Goal: Obtain resource: Download file/media

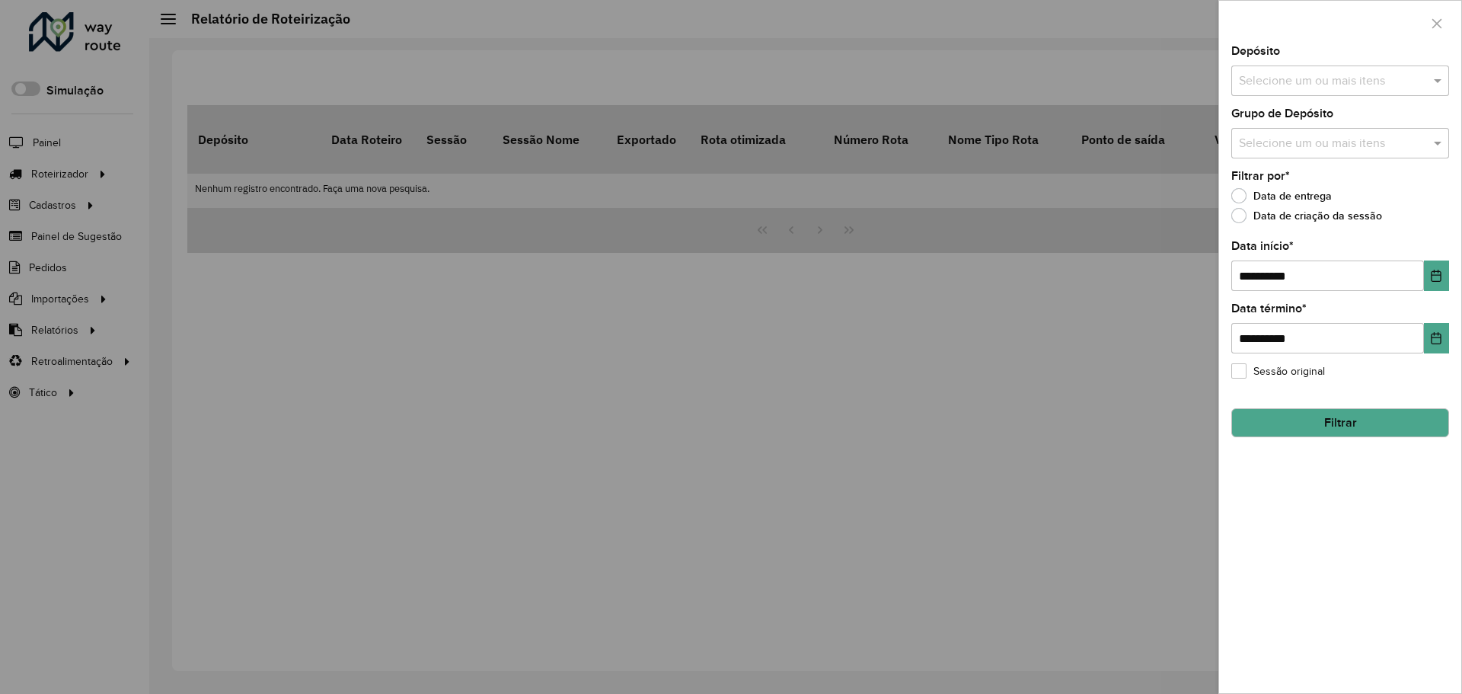
click at [1282, 88] on input "text" at bounding box center [1332, 81] width 195 height 18
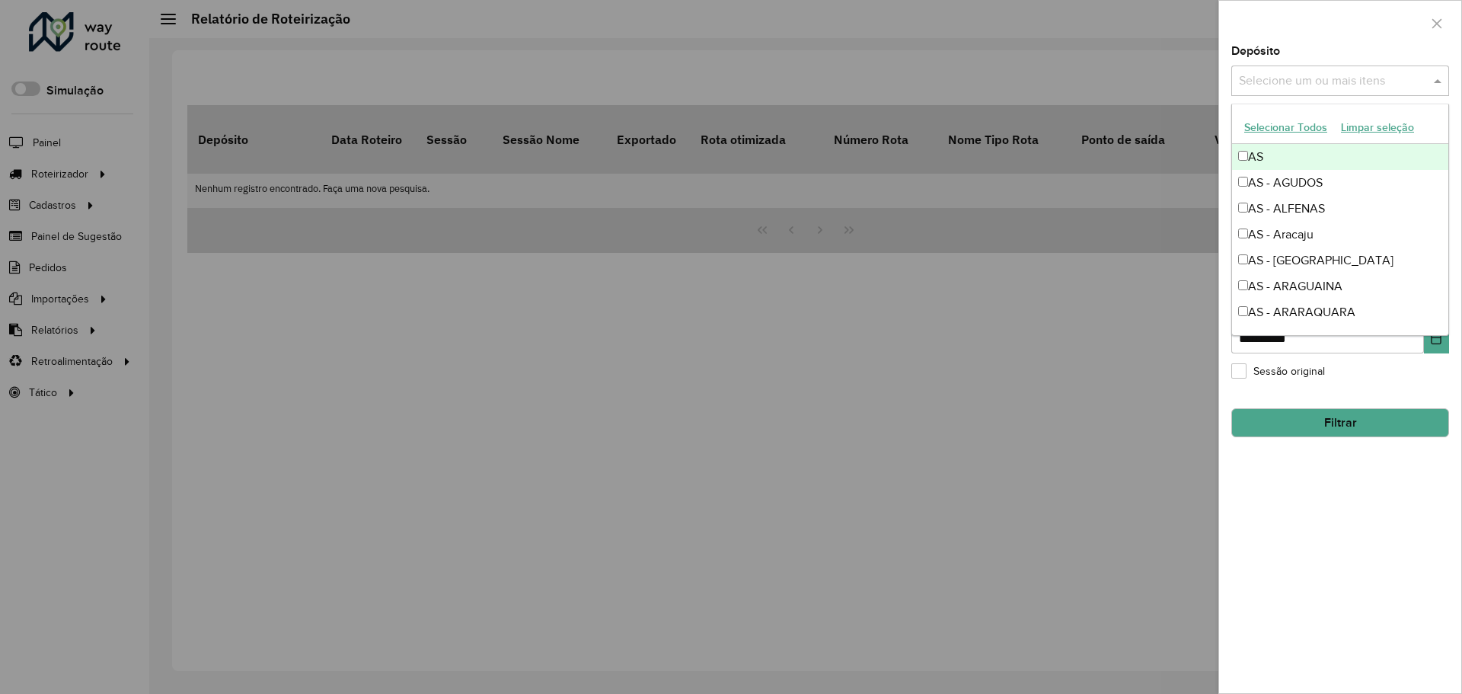
click at [1284, 86] on input "text" at bounding box center [1332, 81] width 195 height 18
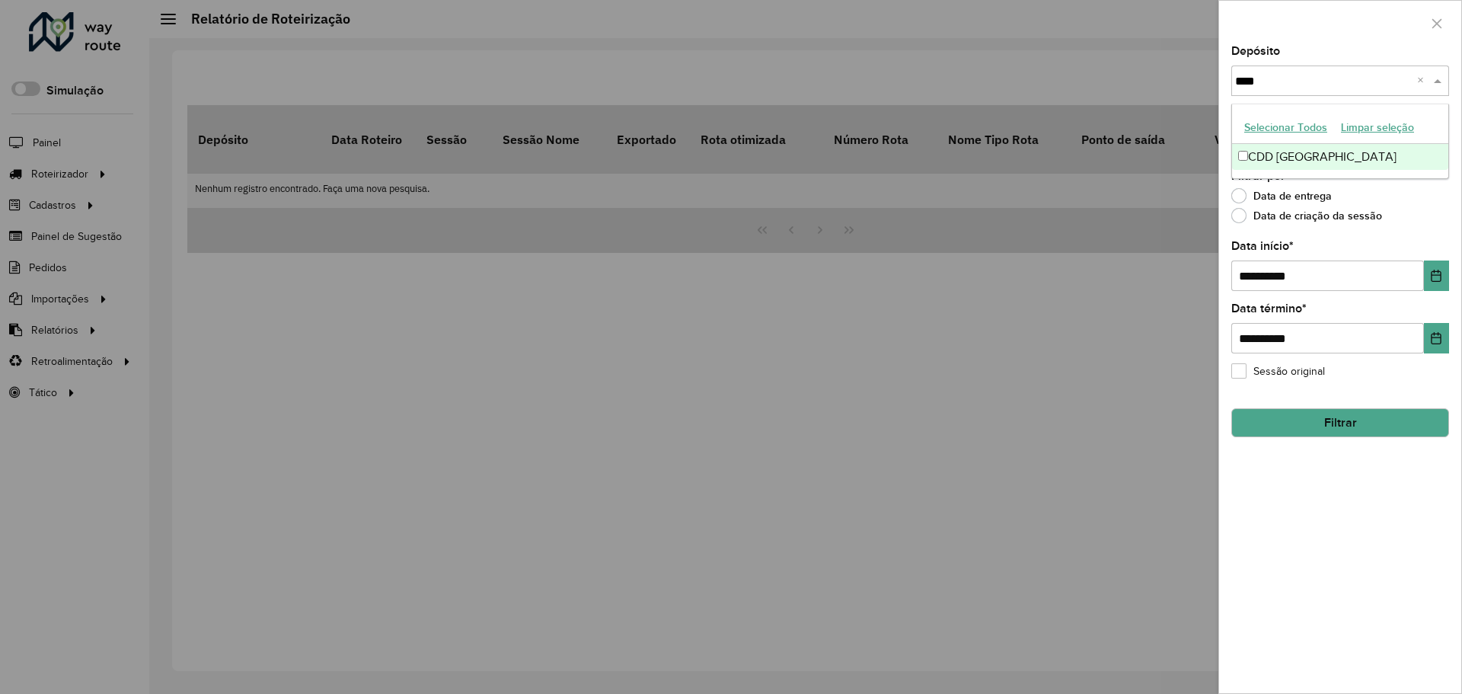
type input "****"
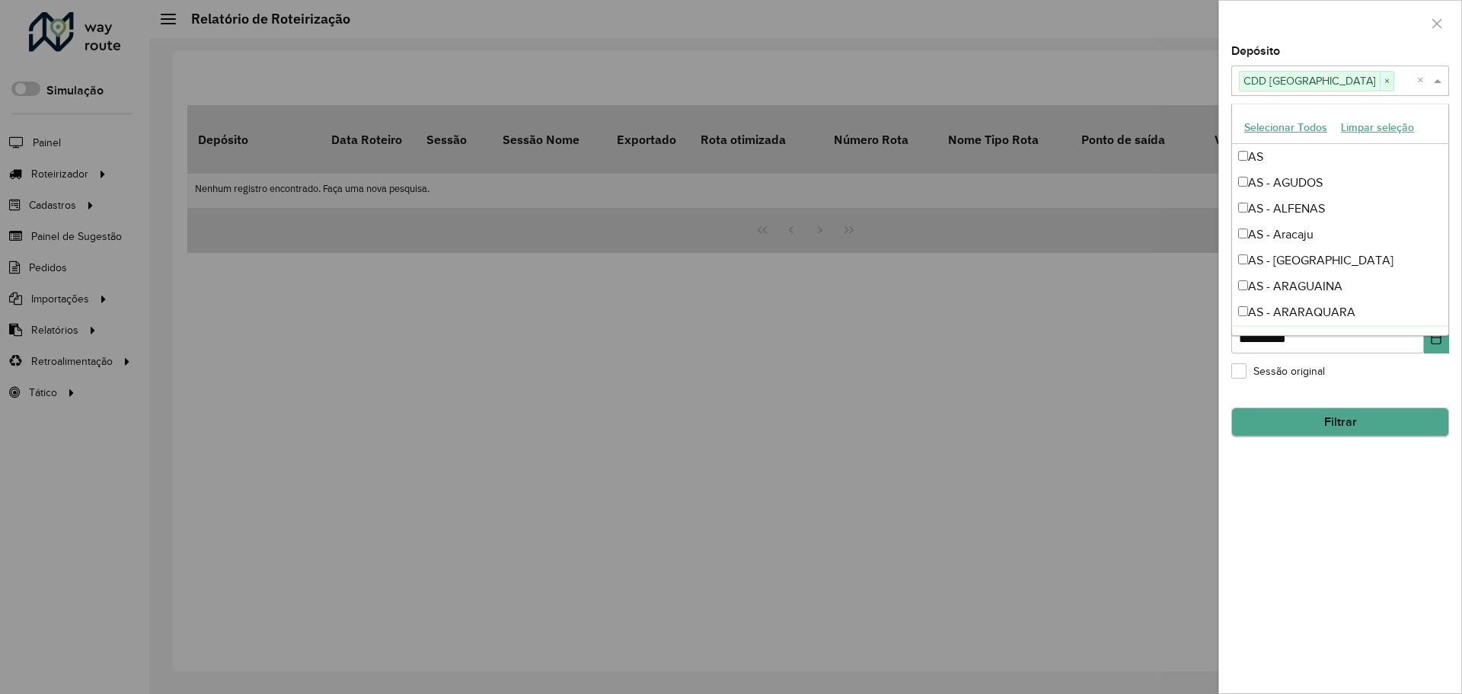
drag, startPoint x: 1307, startPoint y: 489, endPoint x: 1331, endPoint y: 422, distance: 71.3
click at [1306, 489] on div "**********" at bounding box center [1340, 369] width 242 height 647
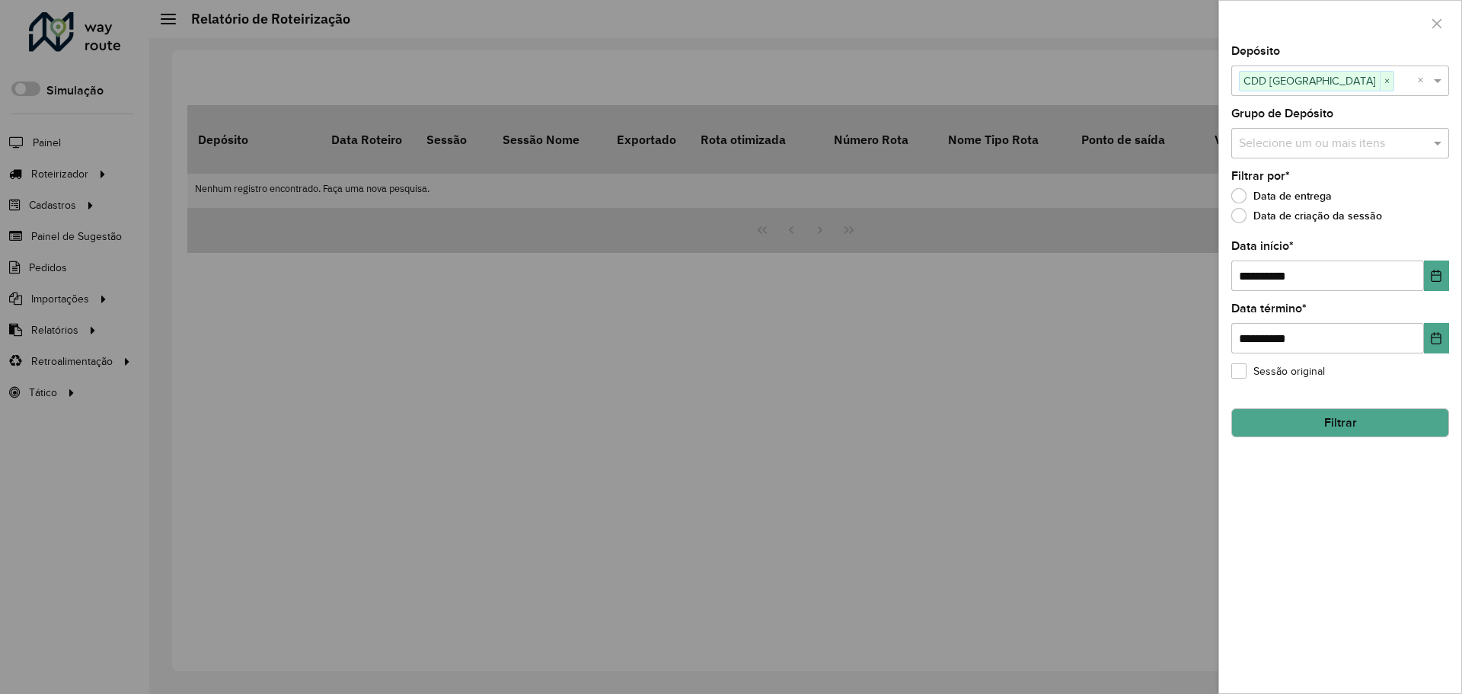
click at [630, 362] on div at bounding box center [731, 347] width 1462 height 694
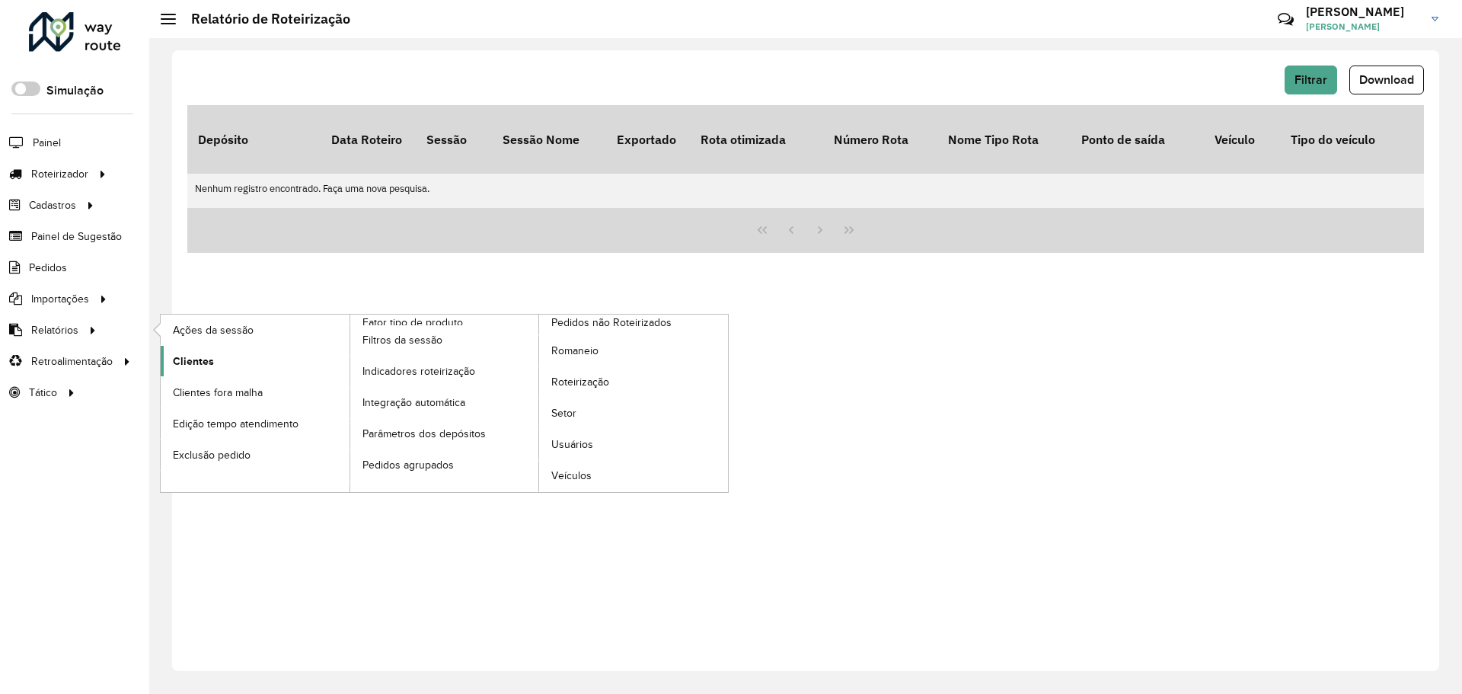
click at [247, 353] on link "Clientes" at bounding box center [255, 361] width 189 height 30
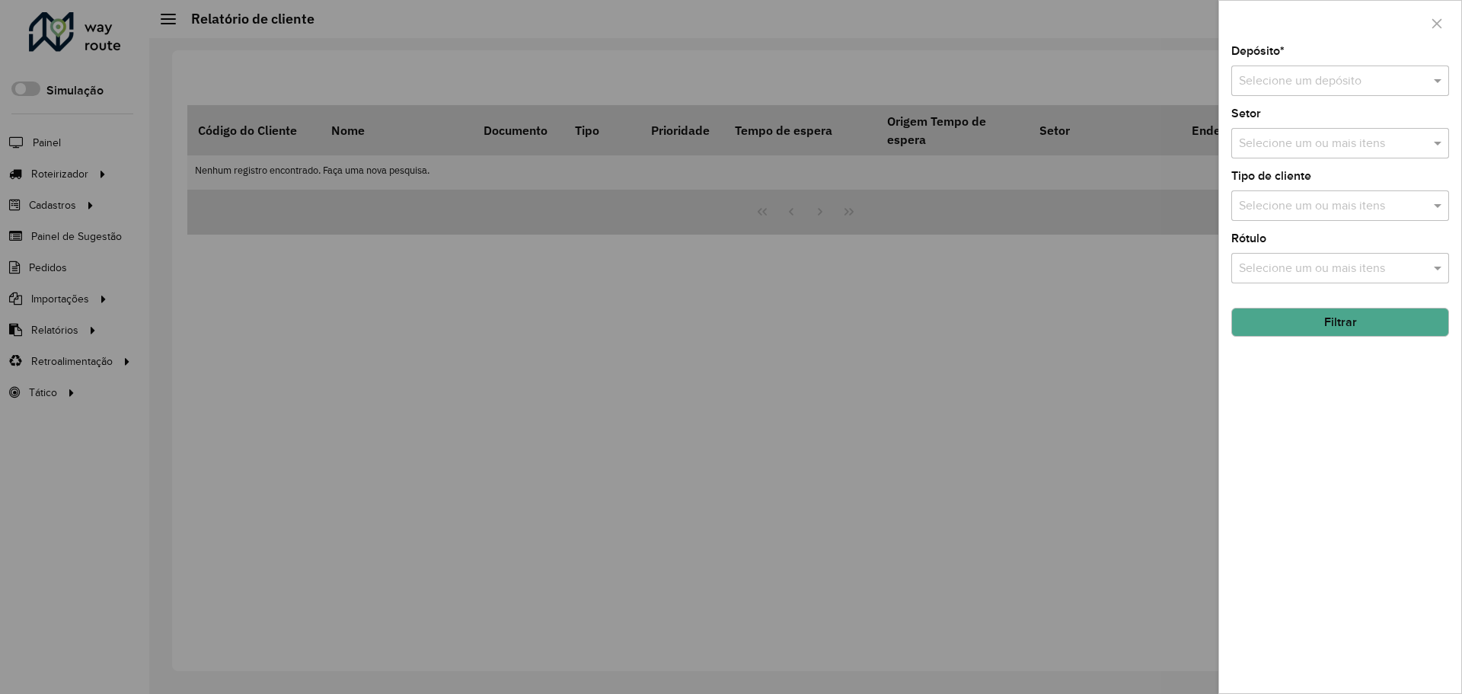
click at [1330, 62] on div "Depósito * Selecione um depósito" at bounding box center [1340, 71] width 218 height 50
drag, startPoint x: 1336, startPoint y: 72, endPoint x: 1346, endPoint y: 71, distance: 9.9
click at [1336, 73] on input "text" at bounding box center [1325, 81] width 172 height 18
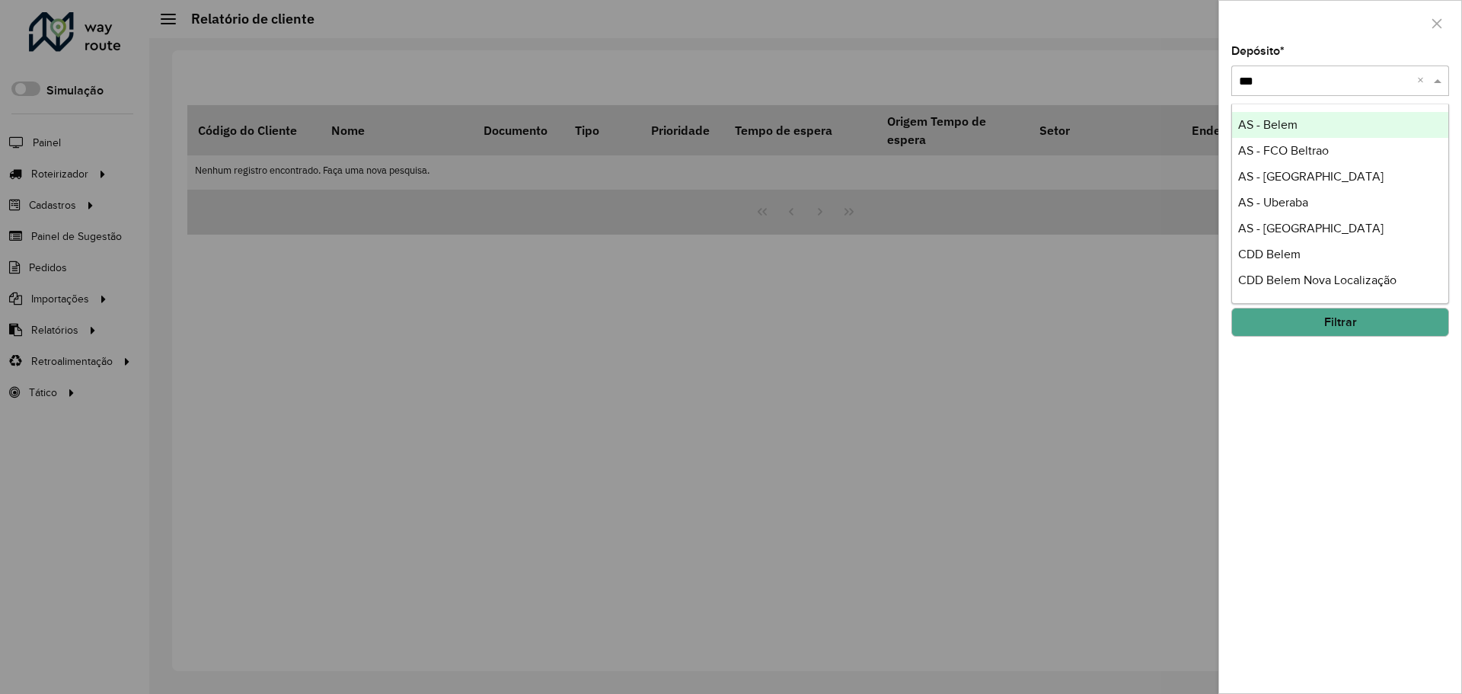
type input "****"
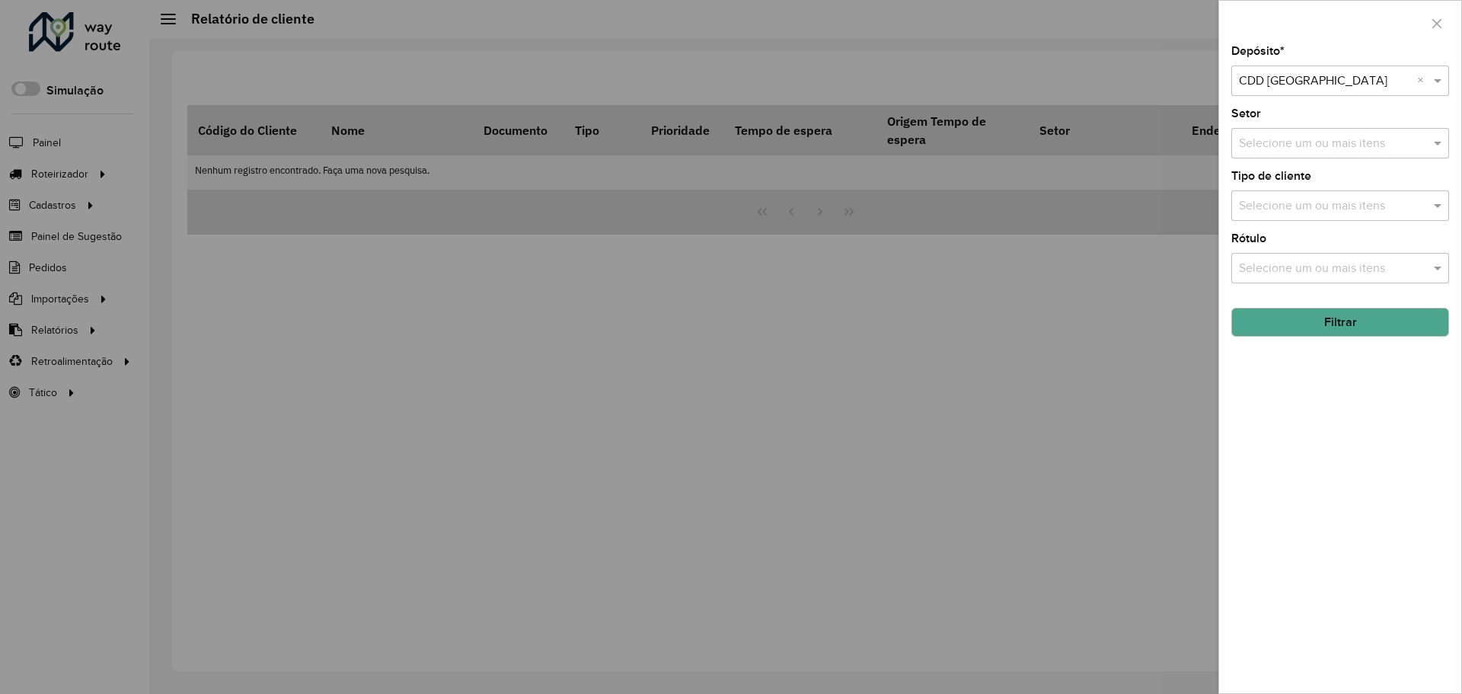
click at [1336, 208] on input "text" at bounding box center [1332, 206] width 195 height 18
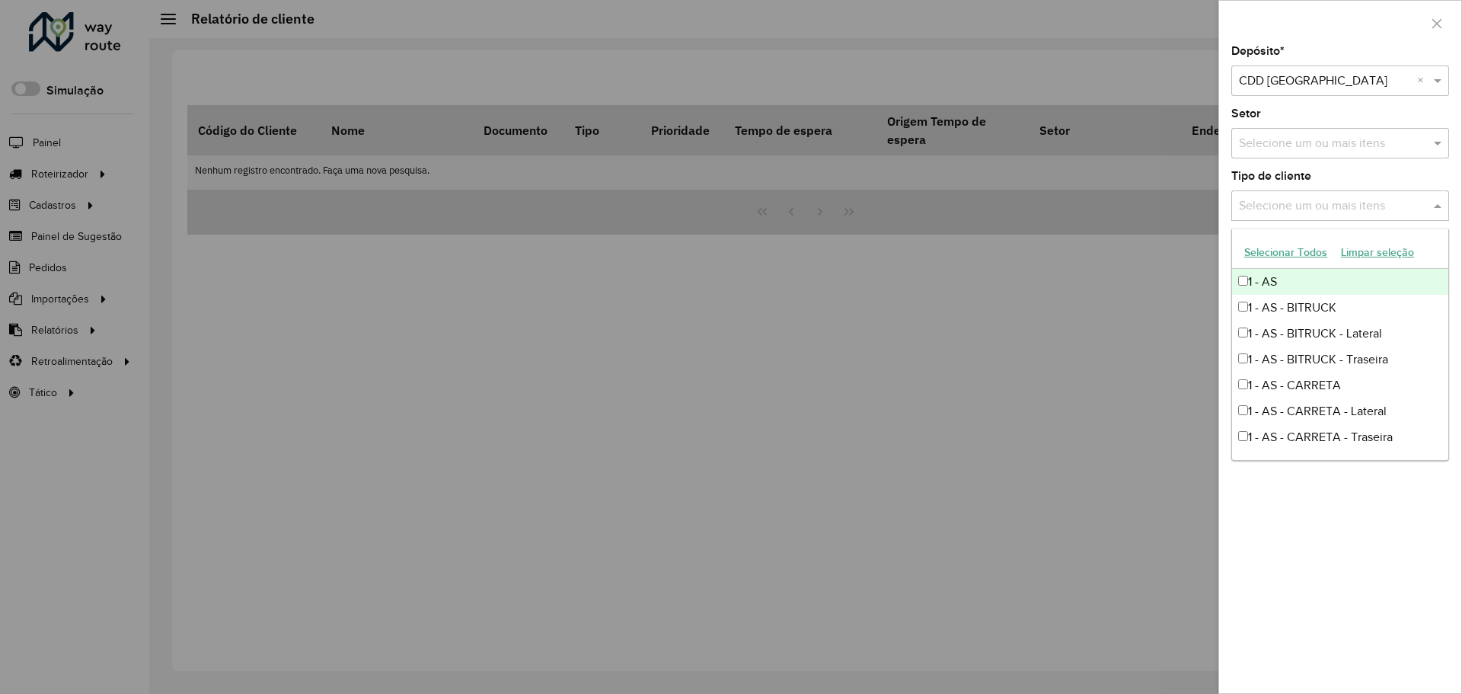
click at [1336, 180] on div "Tipo de cliente Selecione um ou mais itens" at bounding box center [1340, 196] width 218 height 50
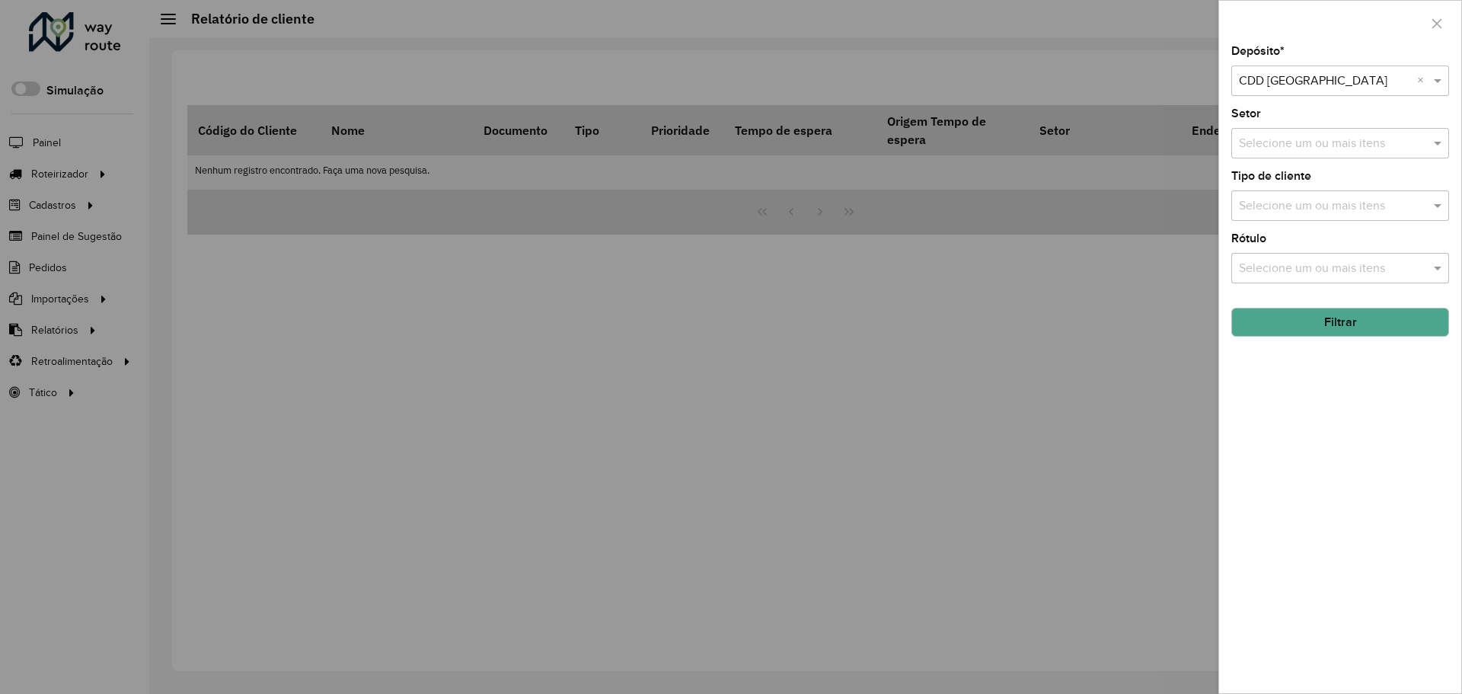
click at [1341, 321] on button "Filtrar" at bounding box center [1340, 322] width 218 height 29
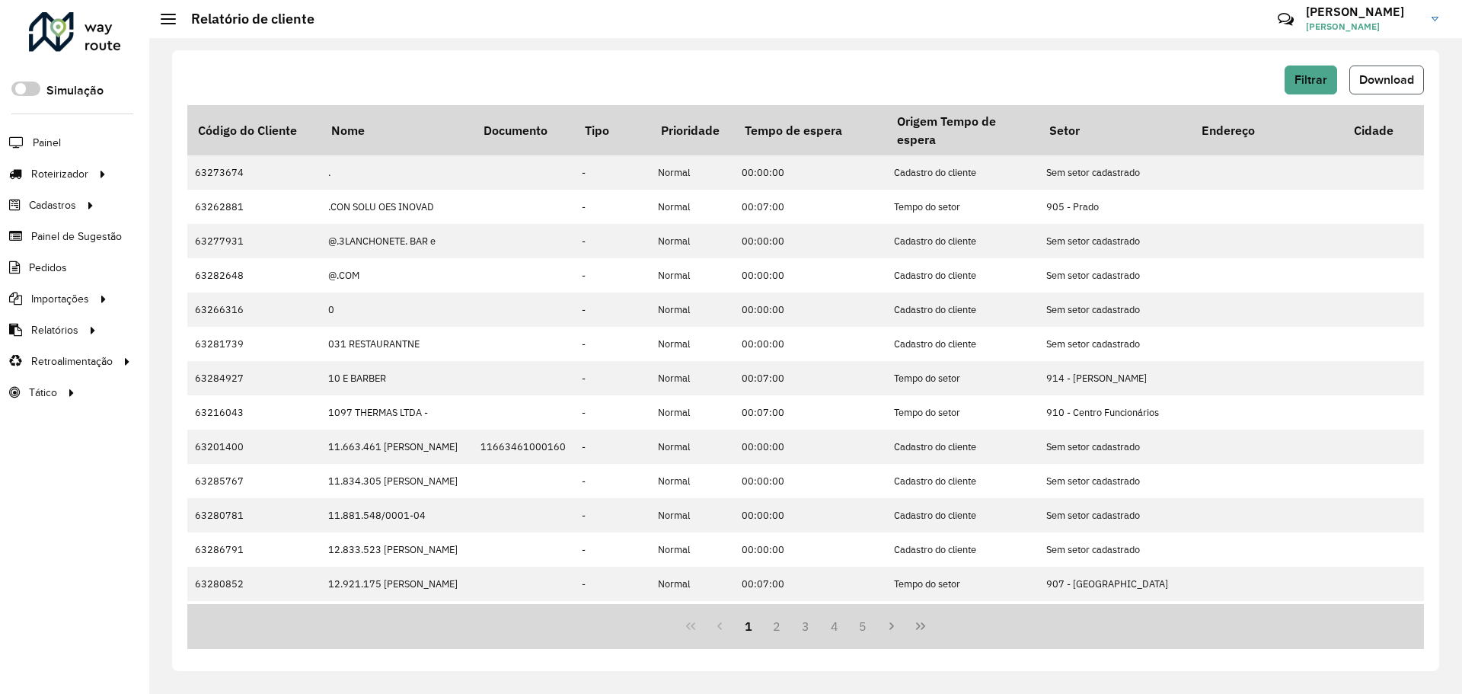
click at [1376, 82] on span "Download" at bounding box center [1386, 79] width 55 height 13
click at [1176, 83] on div "Filtrar Download" at bounding box center [805, 79] width 1237 height 29
